Goal: Transaction & Acquisition: Download file/media

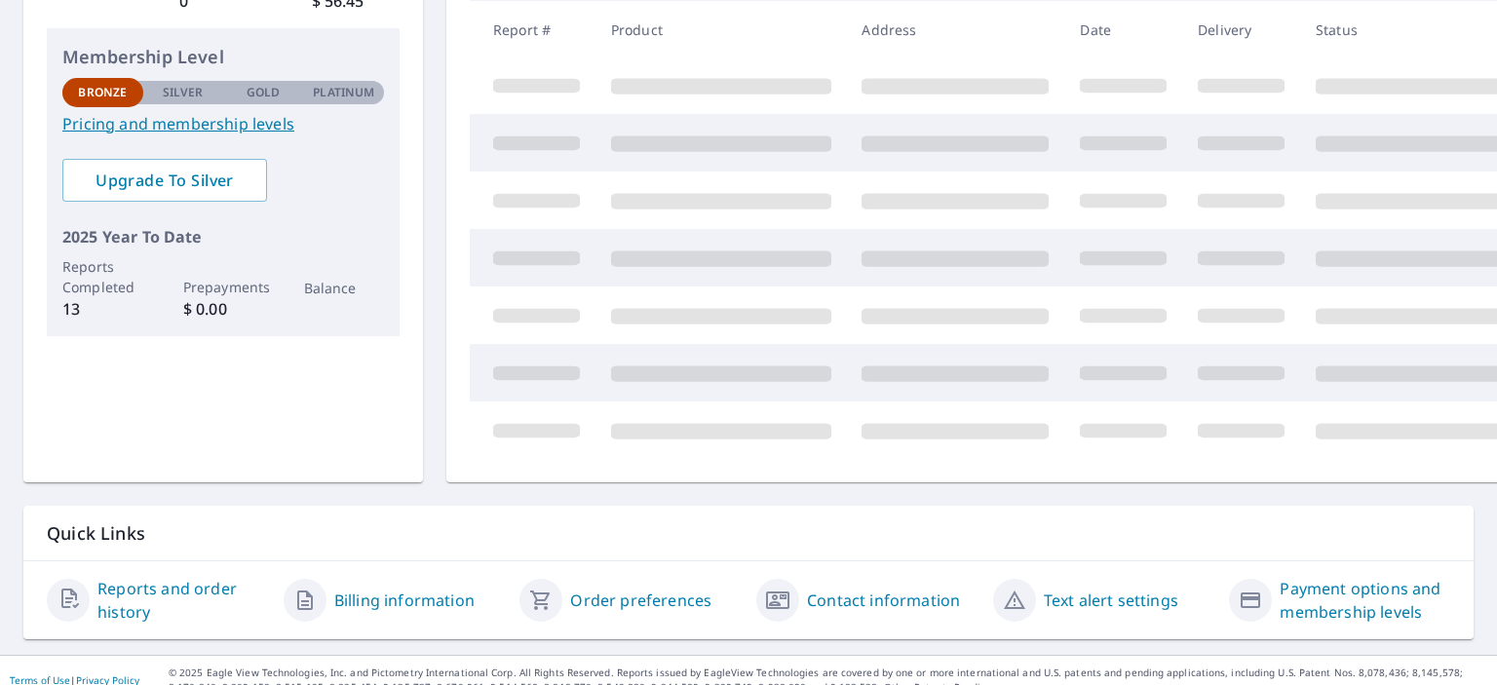
scroll to position [339, 0]
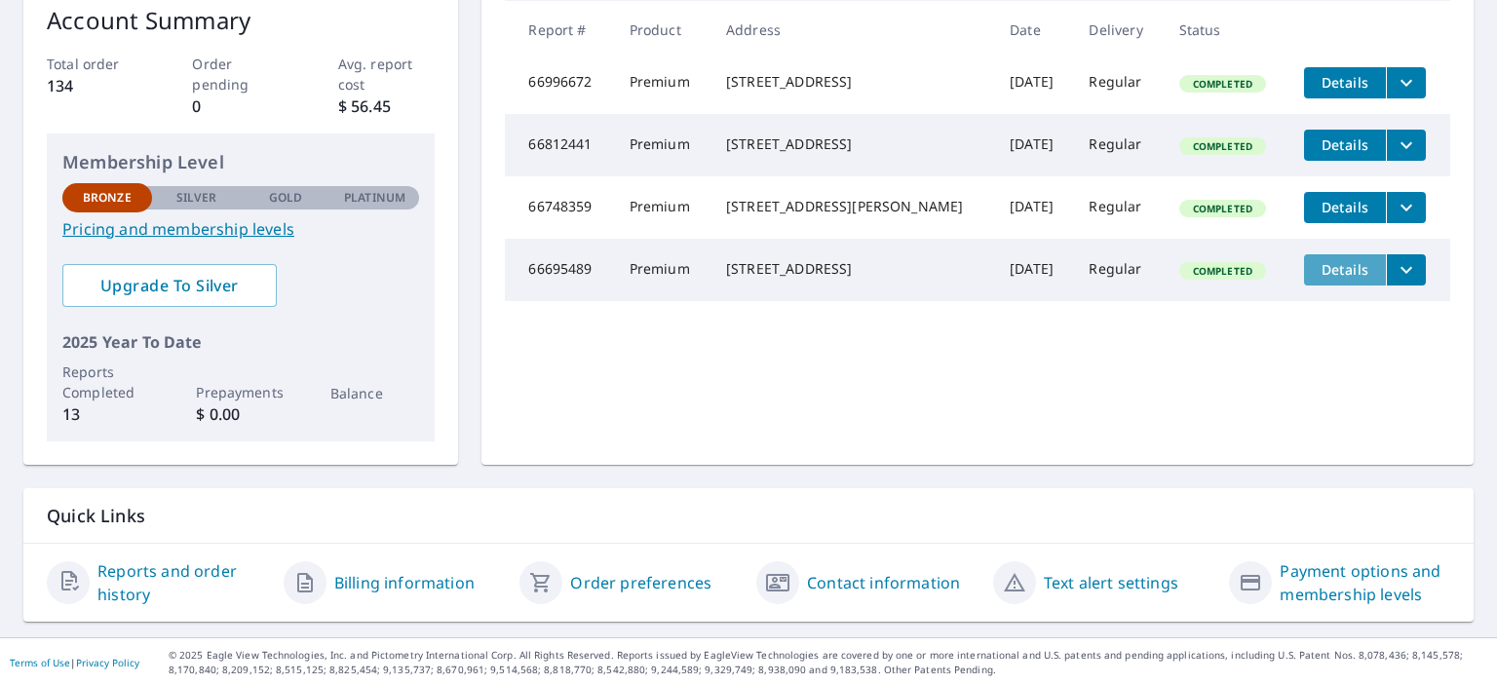
click at [1316, 279] on span "Details" at bounding box center [1345, 269] width 58 height 19
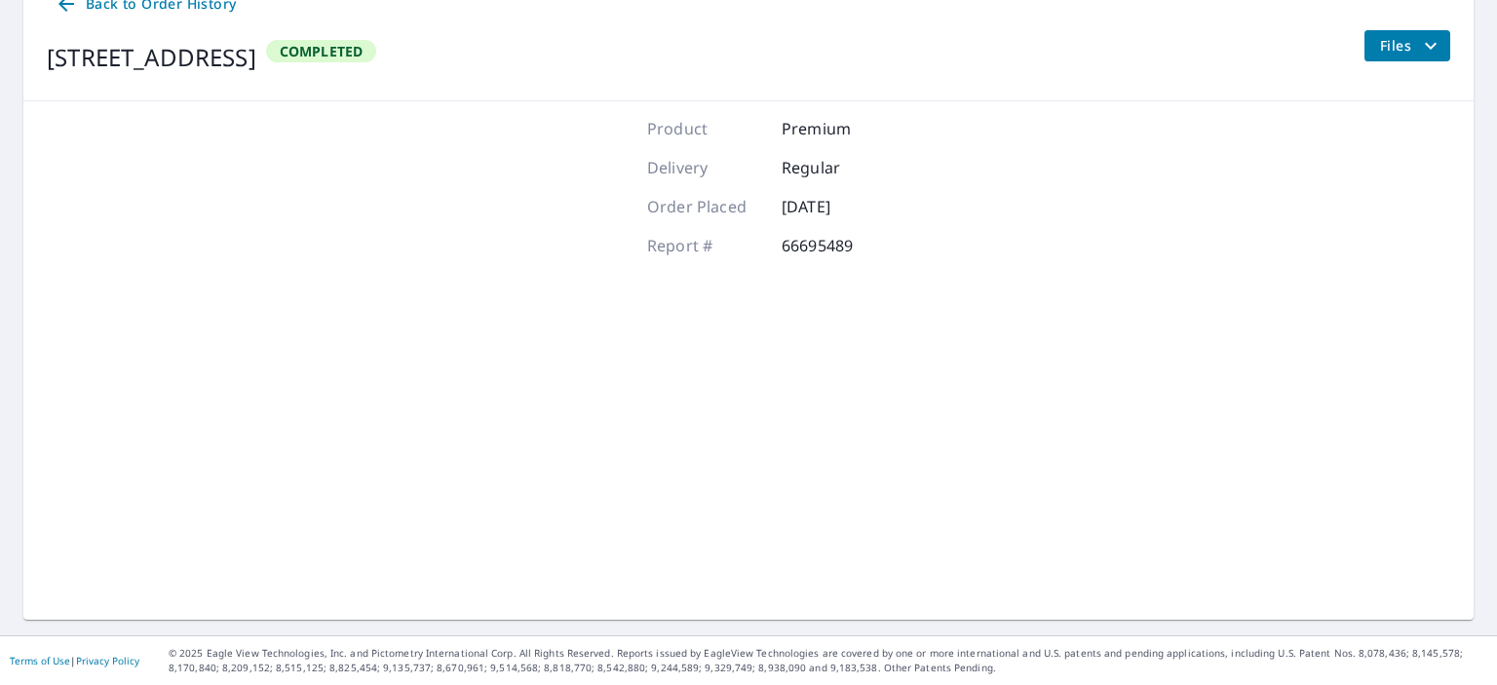
scroll to position [223, 0]
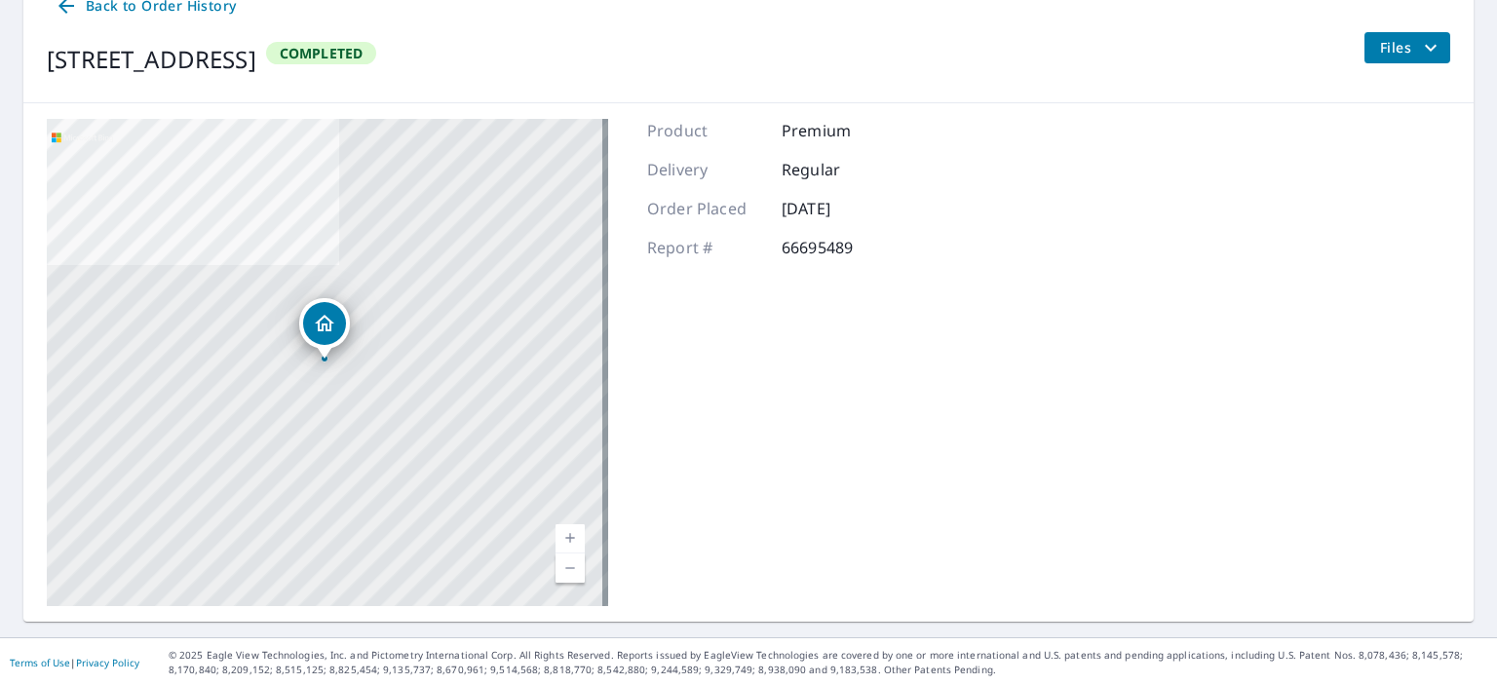
click at [1380, 44] on span "Files" at bounding box center [1411, 47] width 62 height 23
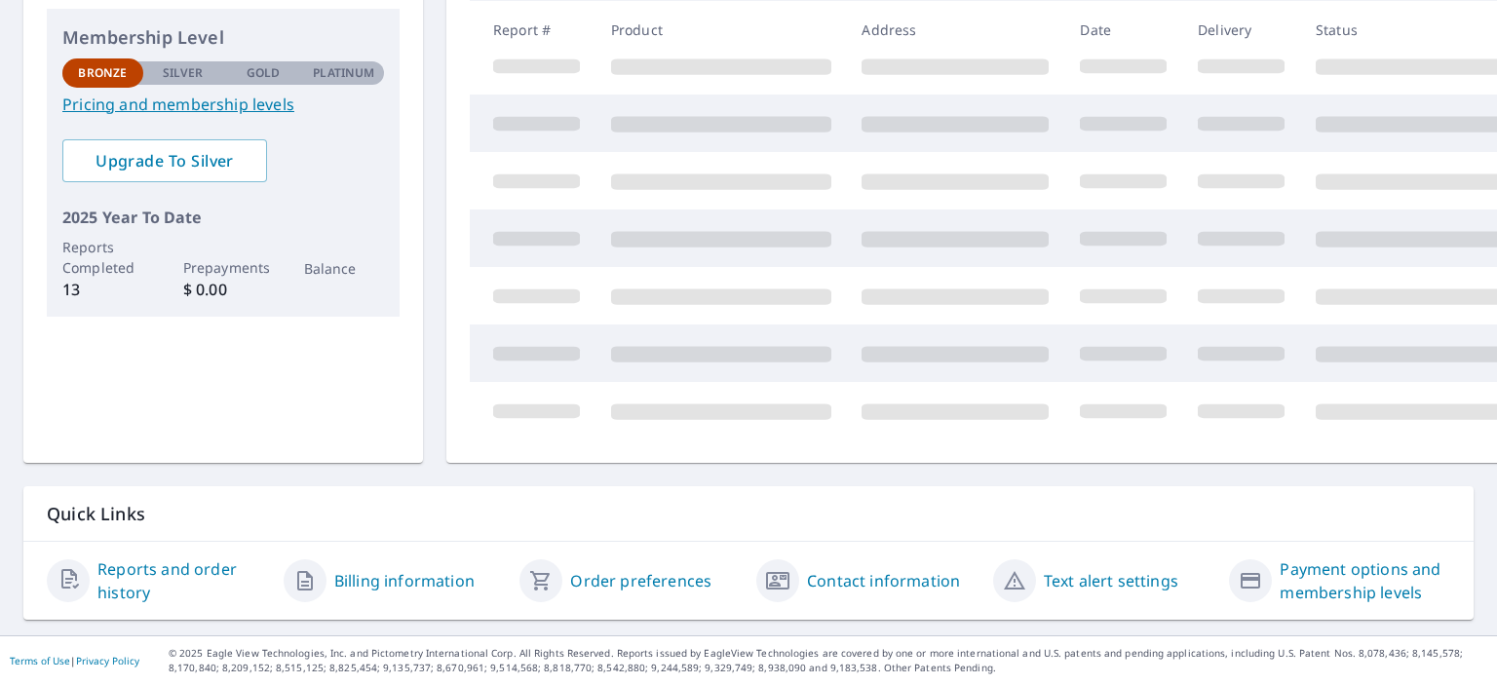
scroll to position [478, 0]
click at [702, 404] on span at bounding box center [721, 412] width 220 height 16
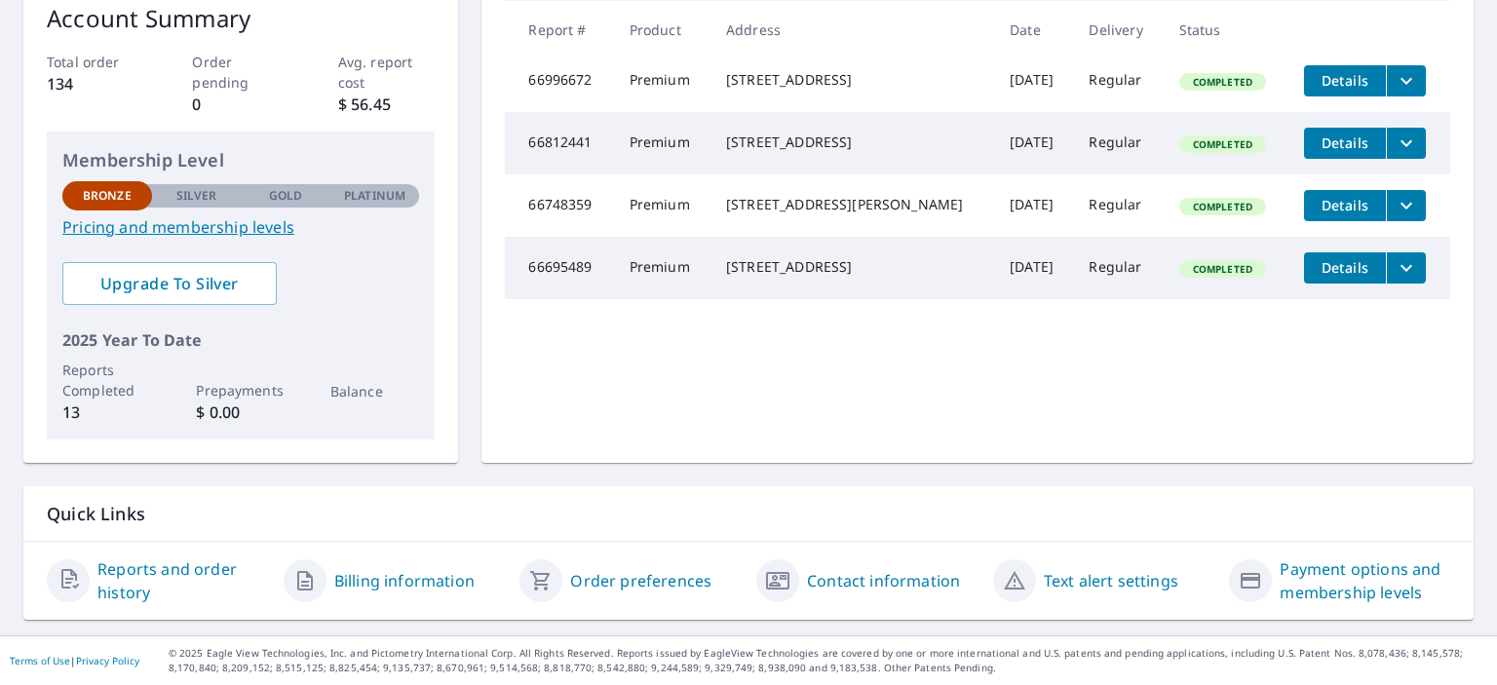
scroll to position [339, 0]
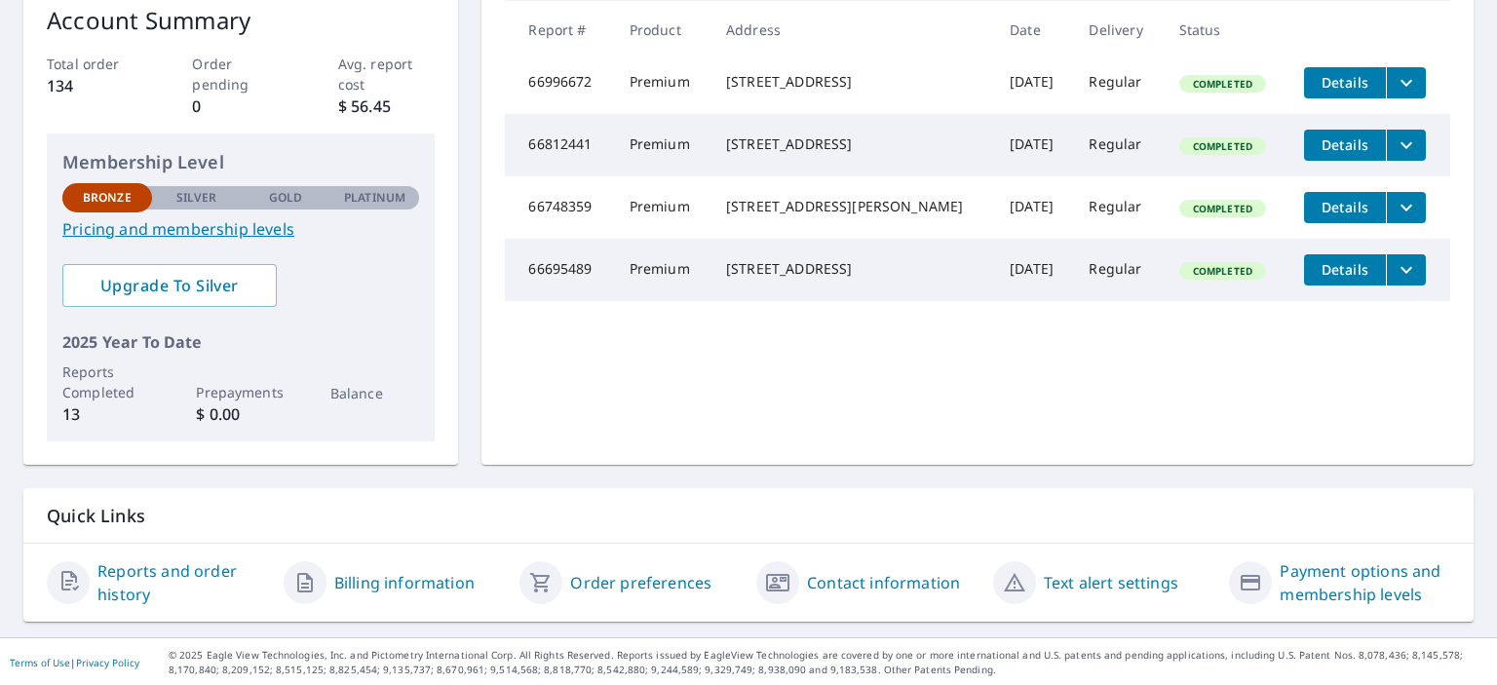
click at [1395, 282] on icon "filesDropdownBtn-66695489" at bounding box center [1406, 269] width 23 height 23
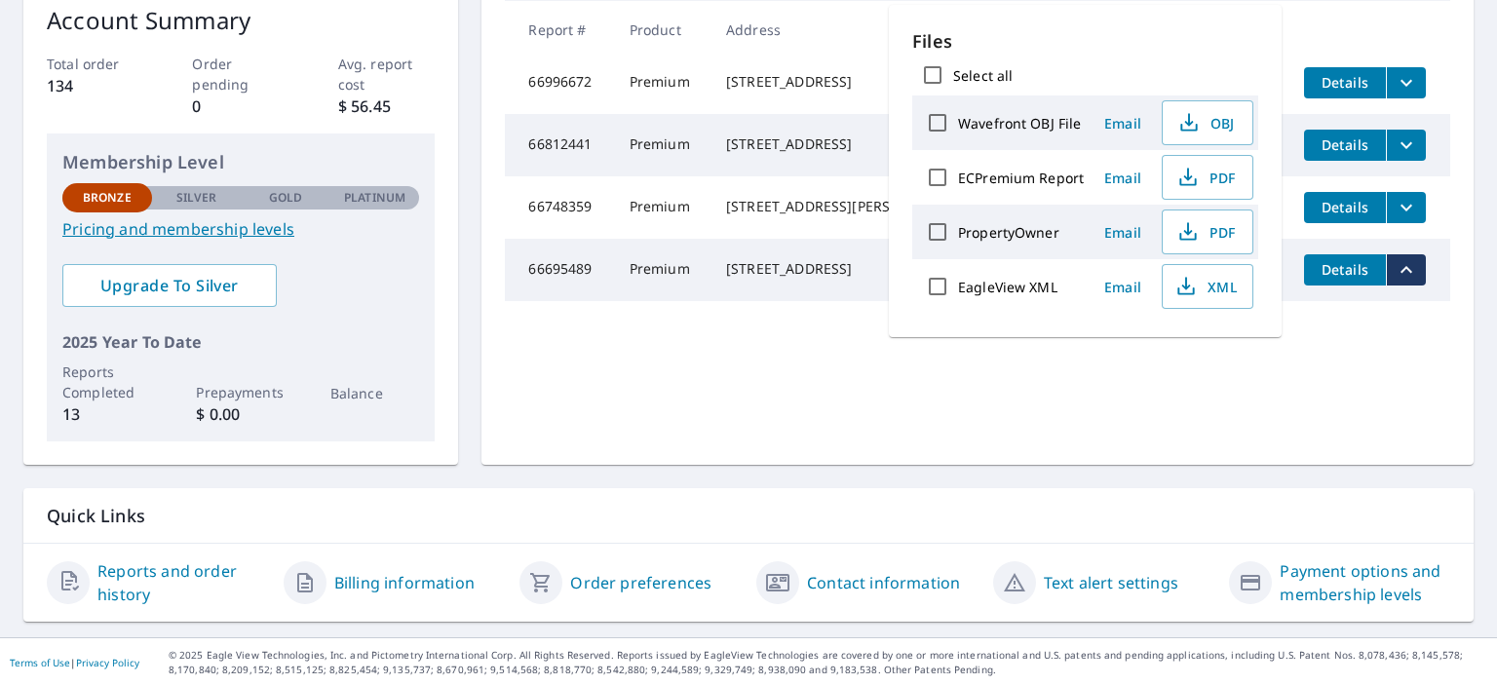
click at [1327, 286] on button "Details" at bounding box center [1345, 269] width 82 height 31
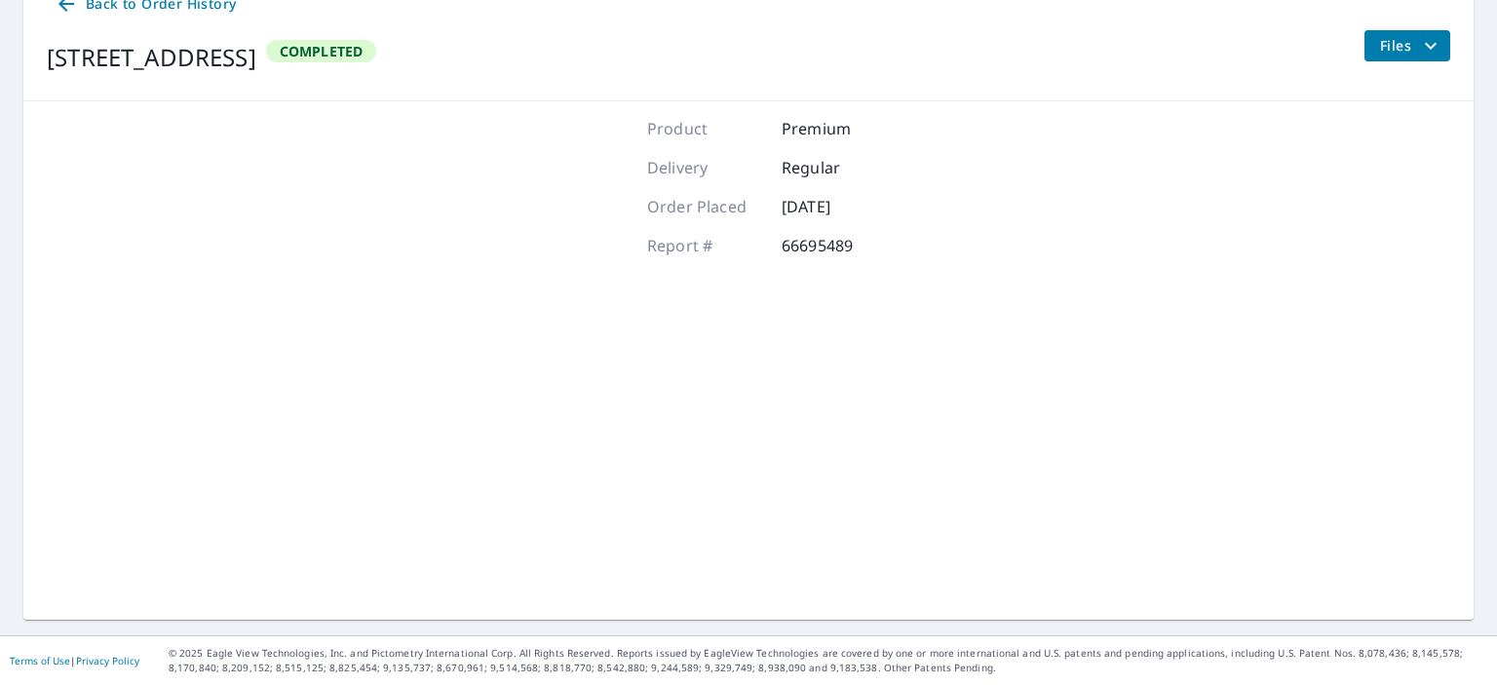
scroll to position [223, 0]
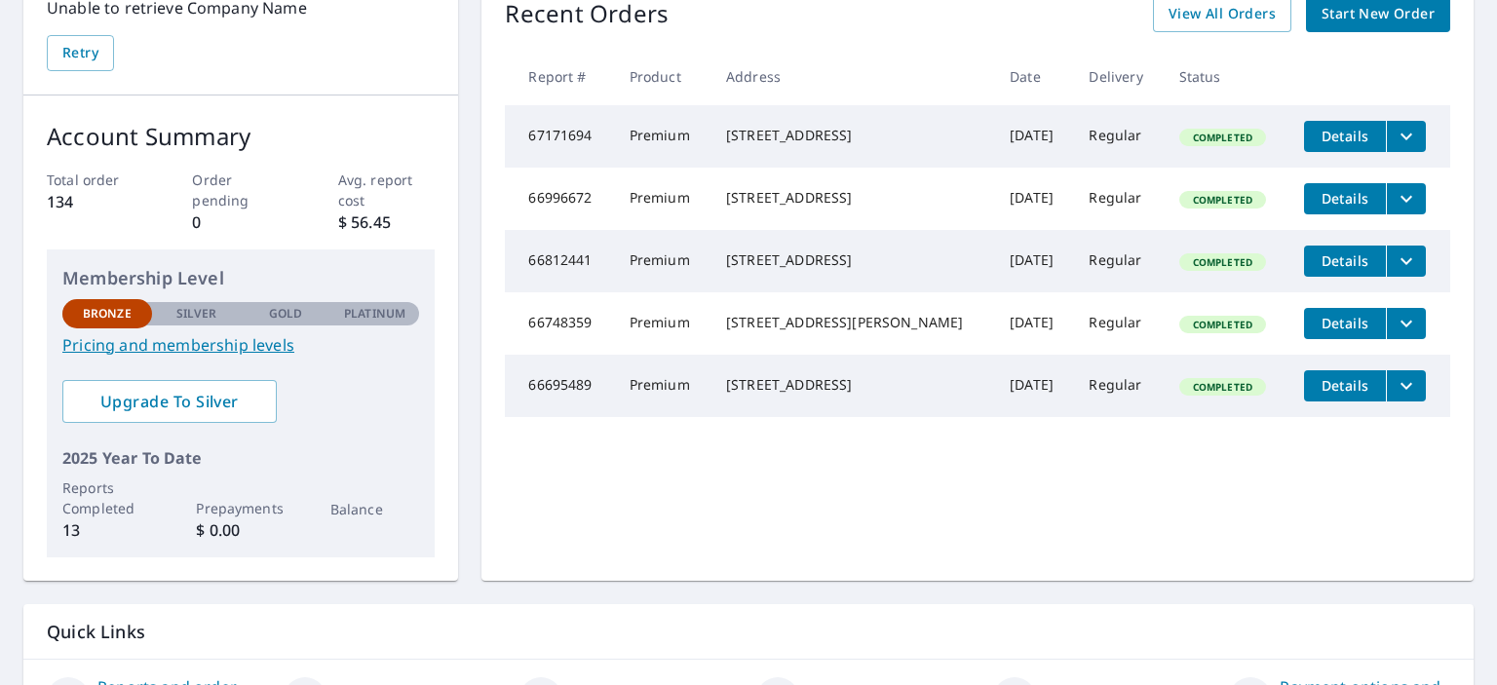
click at [1395, 398] on icon "filesDropdownBtn-66695489" at bounding box center [1406, 385] width 23 height 23
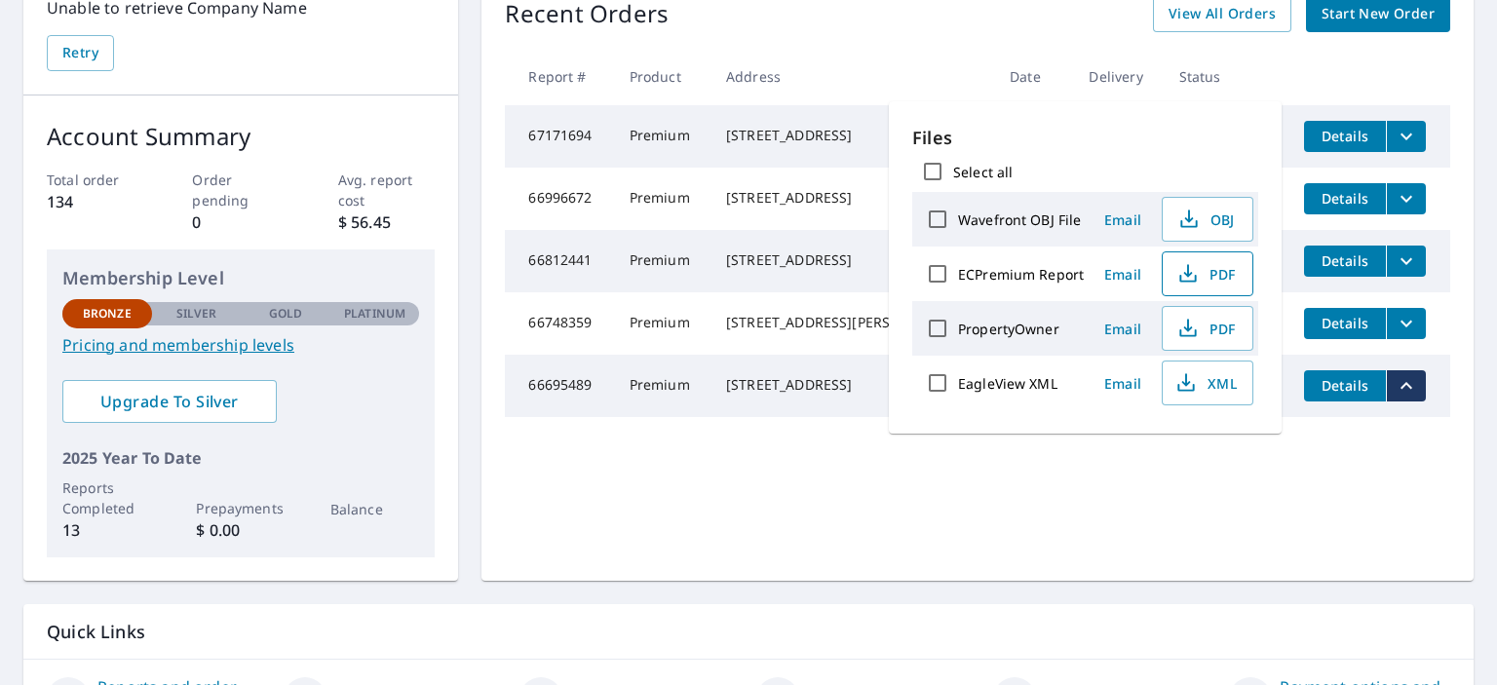
click at [1200, 272] on span "PDF" at bounding box center [1206, 273] width 62 height 23
click at [1351, 395] on span "Details" at bounding box center [1345, 385] width 58 height 19
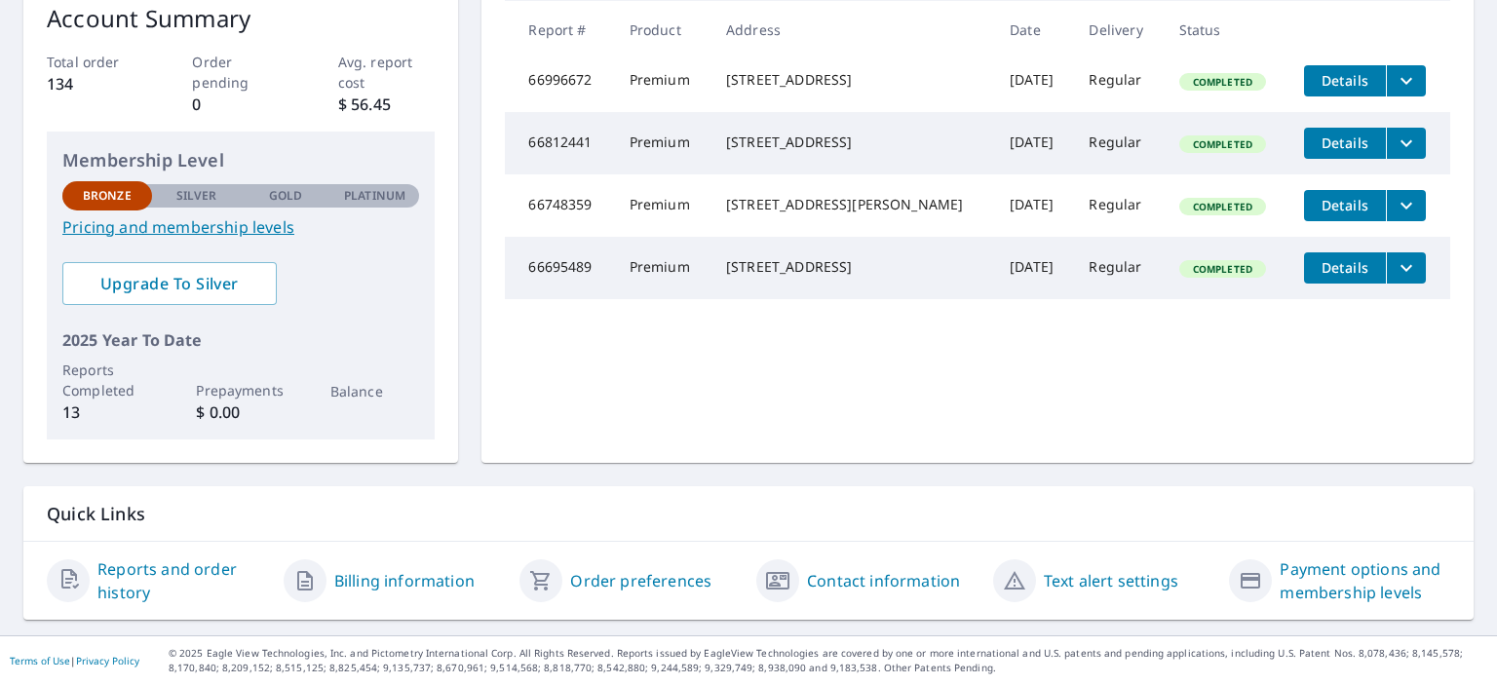
scroll to position [339, 0]
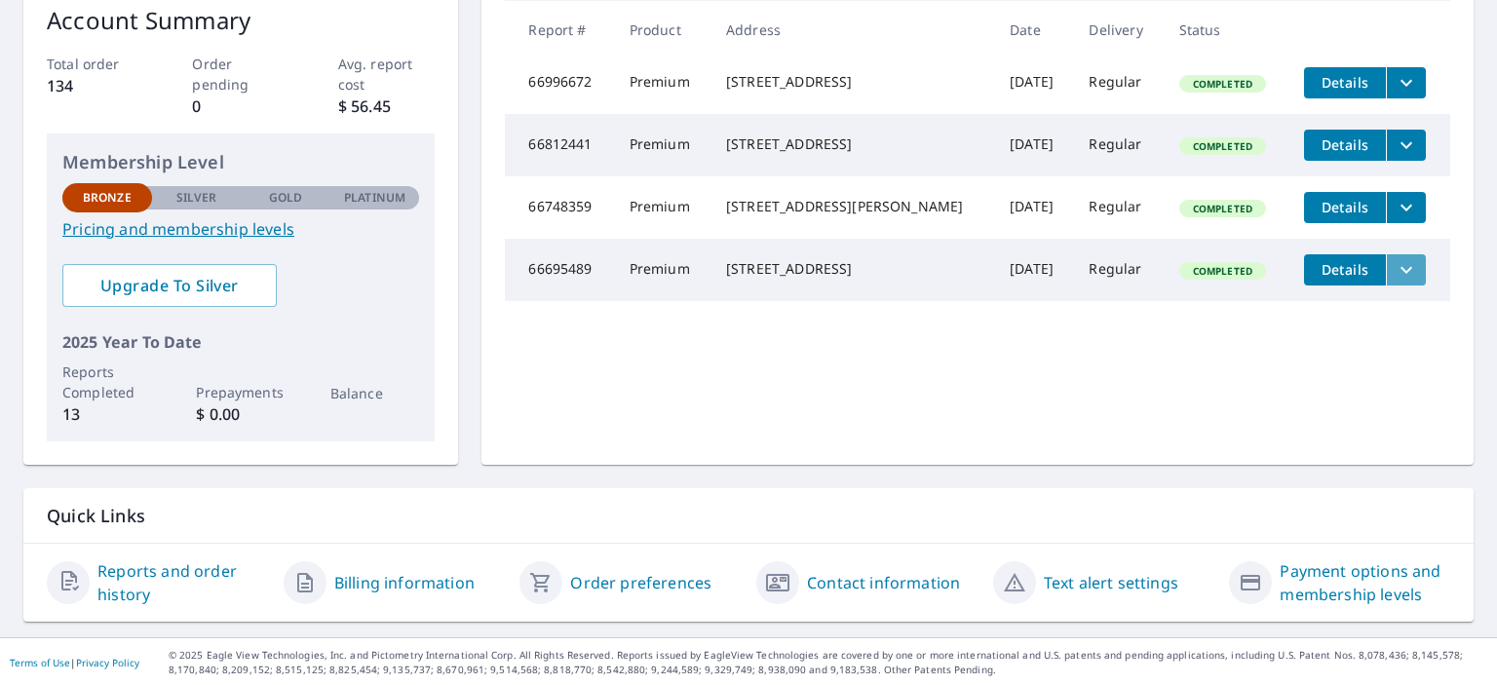
click at [1395, 282] on icon "filesDropdownBtn-66695489" at bounding box center [1406, 269] width 23 height 23
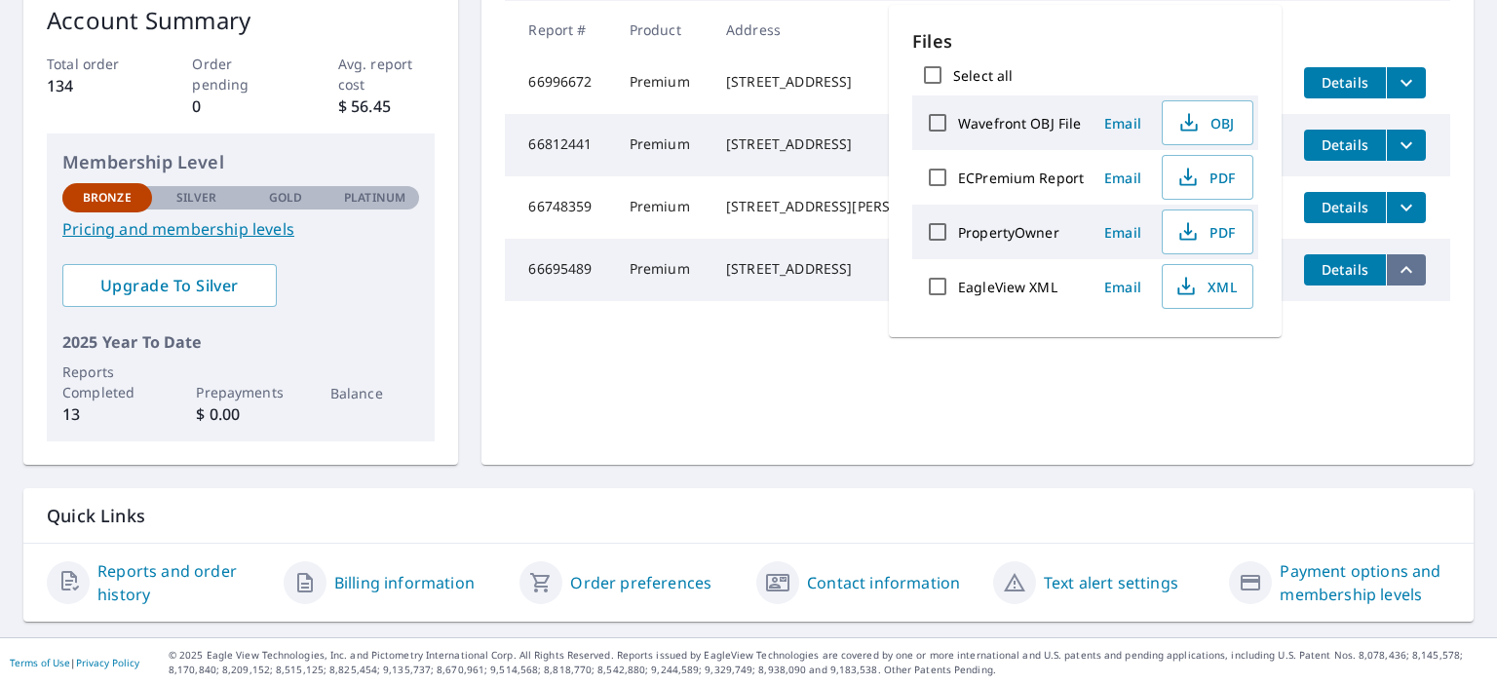
click at [1401, 273] on icon "filesDropdownBtn-66695489" at bounding box center [1407, 269] width 12 height 7
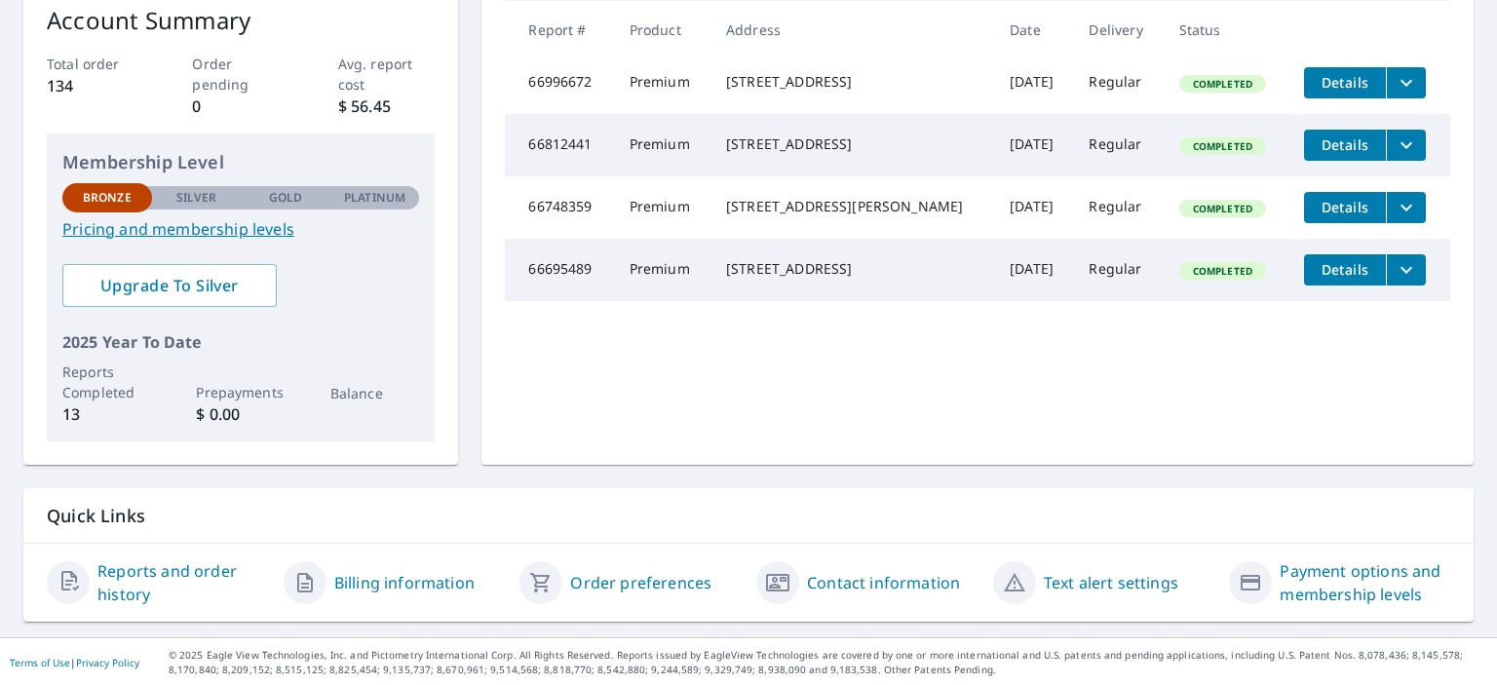
click at [1395, 282] on icon "filesDropdownBtn-66695489" at bounding box center [1406, 269] width 23 height 23
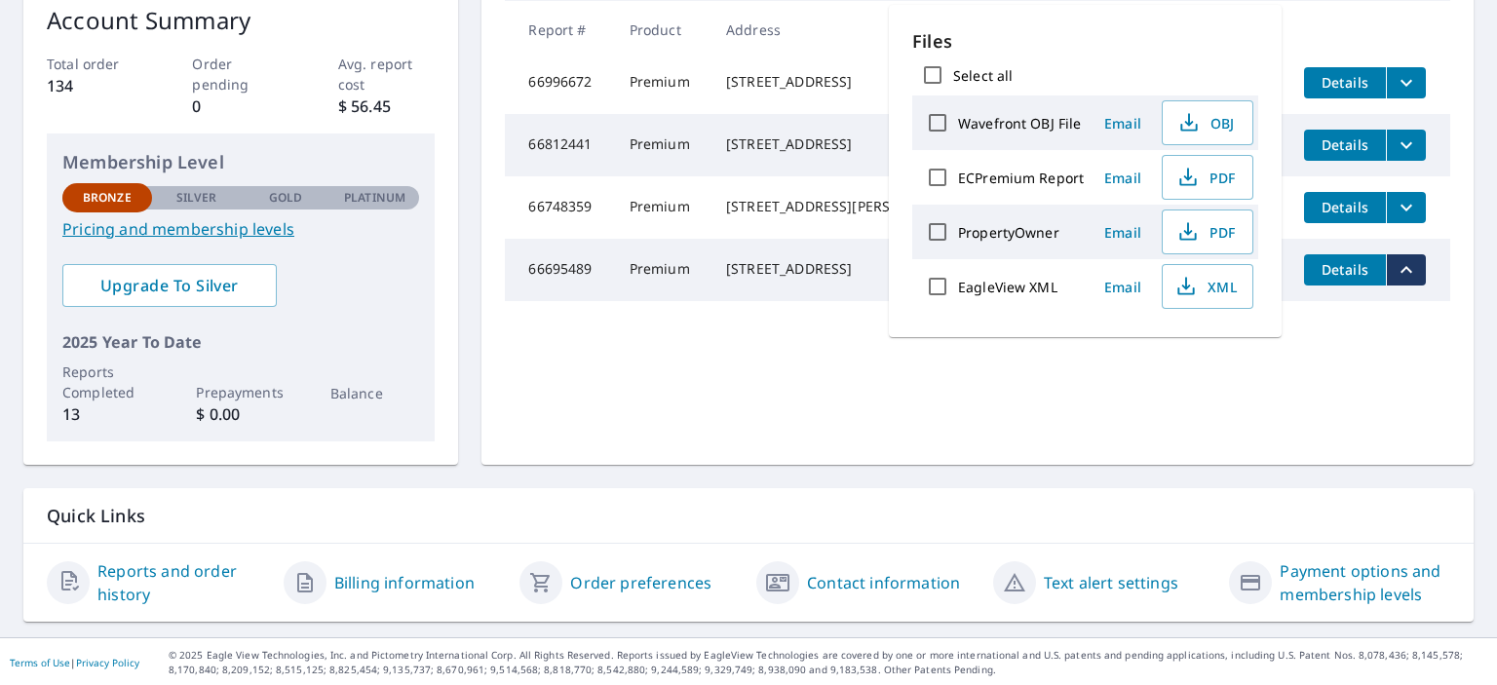
click at [1401, 273] on icon "filesDropdownBtn-66695489" at bounding box center [1407, 269] width 12 height 7
